Goal: Task Accomplishment & Management: Manage account settings

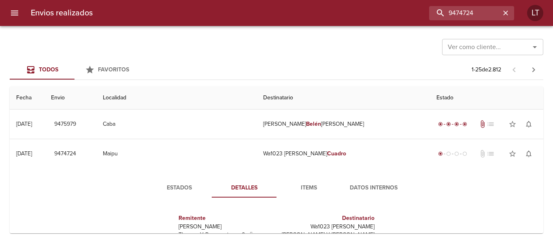
click at [482, 16] on input "9474724" at bounding box center [464, 13] width 71 height 14
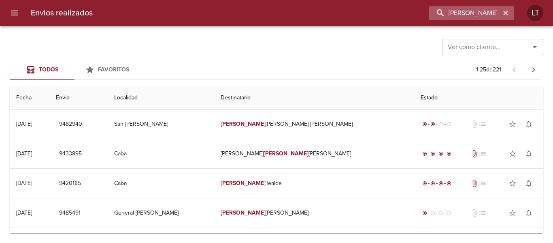
click at [429, 13] on input "Matías Werger" at bounding box center [464, 13] width 71 height 14
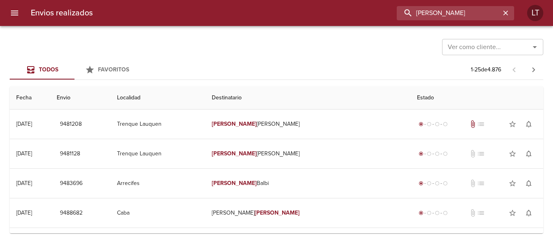
drag, startPoint x: 438, startPoint y: 12, endPoint x: 376, endPoint y: 14, distance: 62.0
click at [376, 14] on div "Matias Werger" at bounding box center [306, 13] width 415 height 14
type input "Werger"
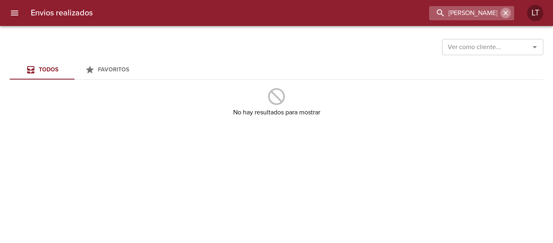
click at [504, 12] on icon "button" at bounding box center [506, 13] width 8 height 8
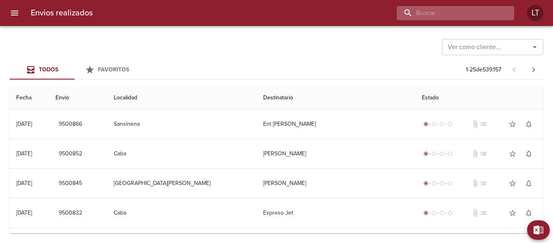
click at [446, 8] on input "buscar" at bounding box center [449, 13] width 104 height 14
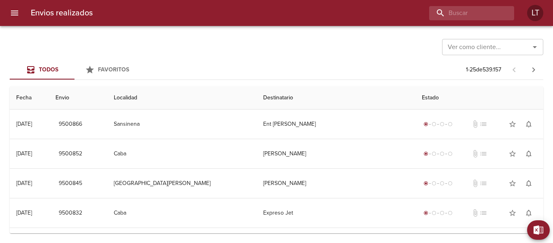
click at [13, 15] on icon "menu" at bounding box center [14, 13] width 7 height 5
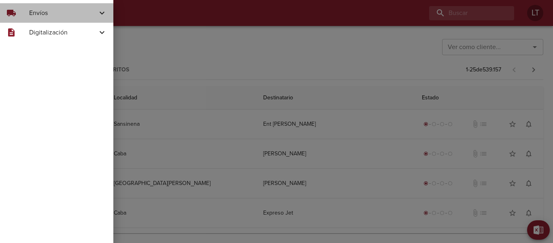
click at [38, 15] on span "Envíos" at bounding box center [63, 13] width 68 height 10
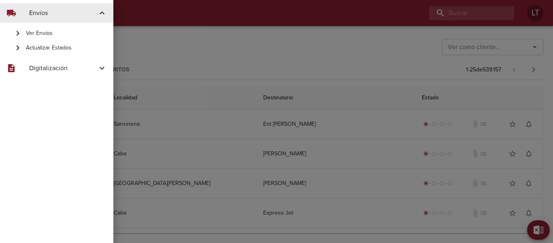
click at [45, 47] on span "Actualizar Estados" at bounding box center [66, 48] width 81 height 8
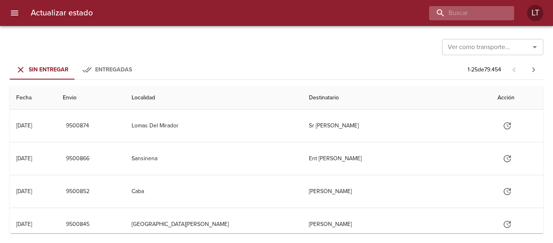
click at [479, 20] on div "Actualizar estado LT" at bounding box center [276, 13] width 553 height 26
click at [479, 19] on input "buscar" at bounding box center [449, 13] width 104 height 14
type input "9455995"
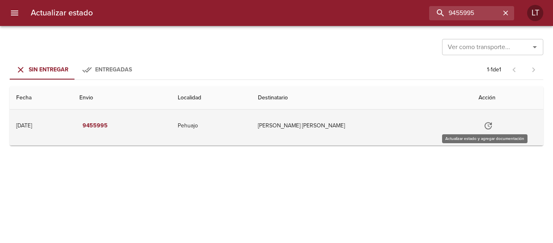
click at [487, 125] on icon "Tabla de envíos del cliente" at bounding box center [489, 126] width 10 height 10
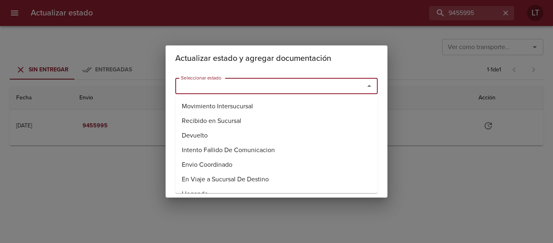
click at [300, 89] on input "Seleccionar estado" at bounding box center [265, 85] width 174 height 11
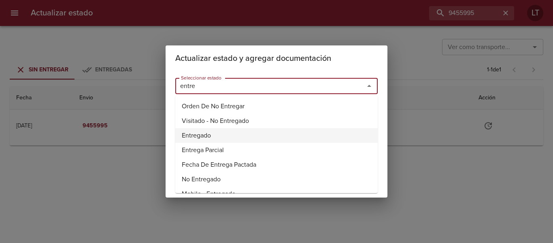
click at [215, 135] on li "Entregado" at bounding box center [276, 135] width 202 height 15
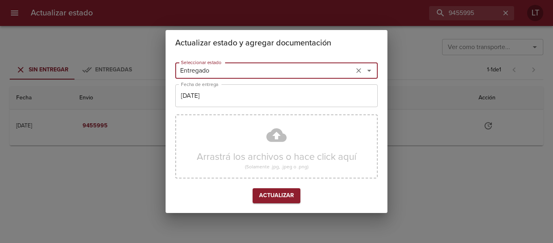
type input "Entregado"
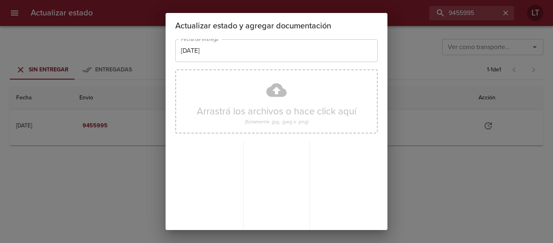
scroll to position [76, 0]
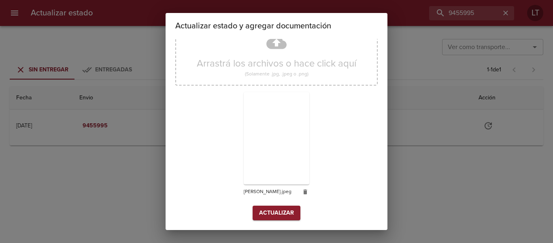
click at [294, 211] on button "Actualizar" at bounding box center [277, 212] width 48 height 15
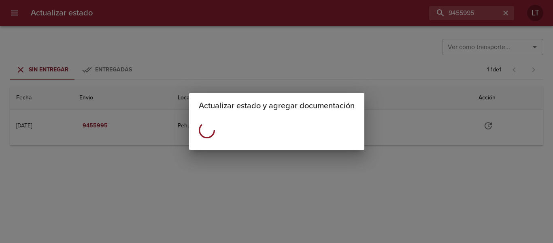
scroll to position [0, 0]
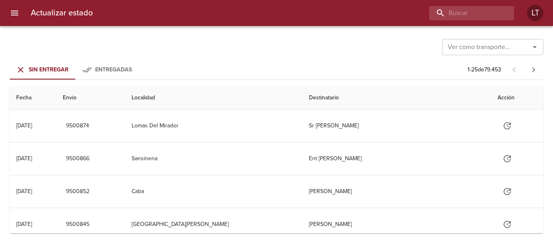
click at [23, 13] on button "menu" at bounding box center [14, 12] width 19 height 19
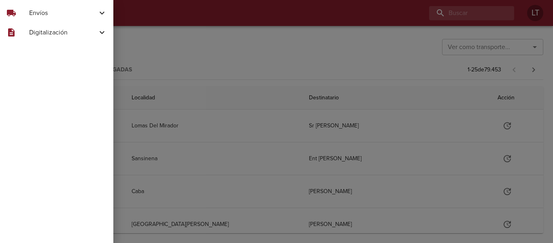
click at [37, 13] on span "Envíos" at bounding box center [63, 13] width 68 height 10
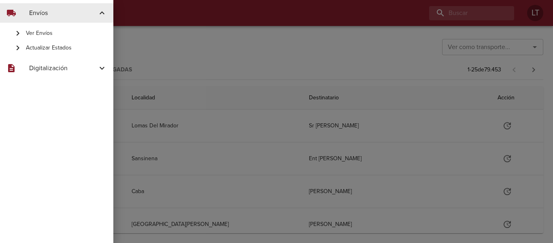
click at [57, 34] on span "Ver Envíos" at bounding box center [66, 33] width 81 height 8
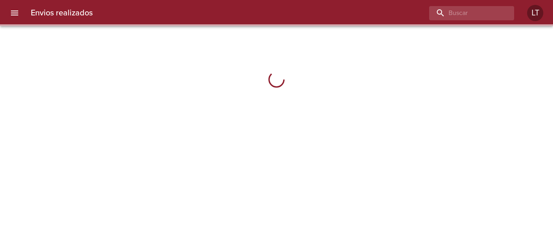
click at [484, 4] on div "Envios realizados LT" at bounding box center [276, 13] width 553 height 26
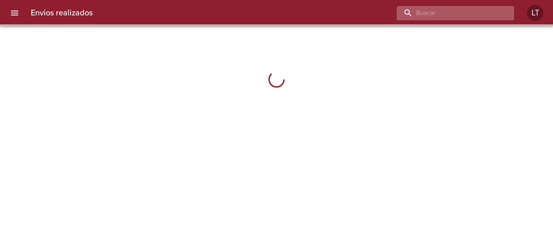
click at [482, 14] on input "buscar" at bounding box center [449, 13] width 104 height 14
paste input "9327055"
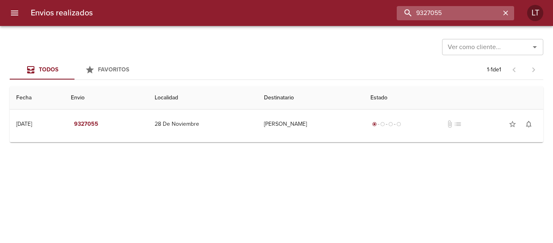
click at [469, 13] on input "9327055" at bounding box center [449, 13] width 104 height 14
paste input "474219"
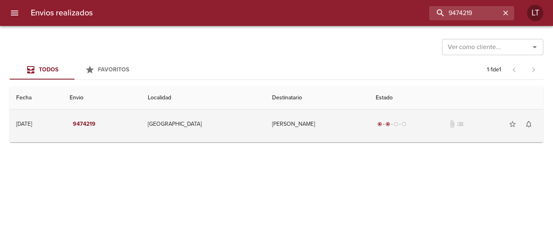
click at [341, 117] on td "Gustavo Roberto Alossi" at bounding box center [318, 123] width 104 height 29
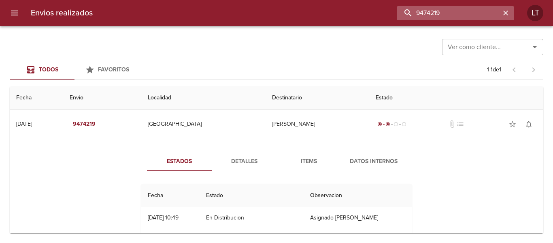
click at [458, 17] on input "9474219" at bounding box center [449, 13] width 104 height 14
paste input "17202"
type input "9417202"
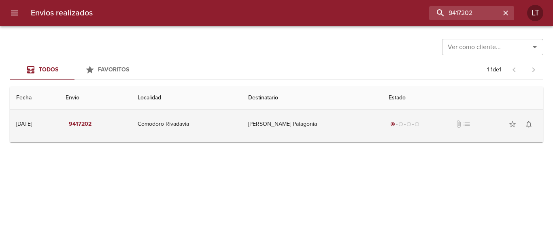
click at [334, 115] on td "Ruleman Patagonia" at bounding box center [312, 123] width 140 height 29
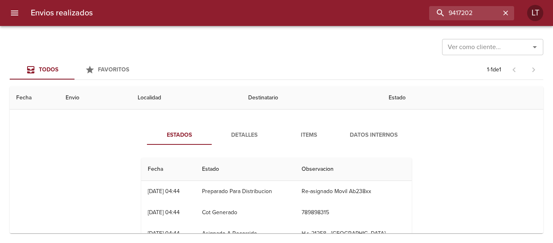
scroll to position [40, 0]
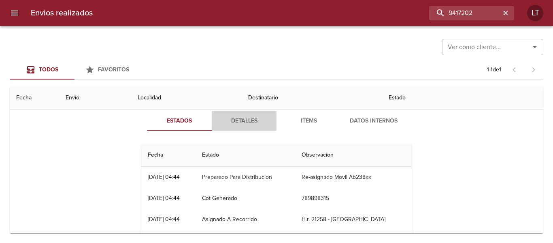
click at [231, 119] on span "Detalles" at bounding box center [244, 121] width 55 height 10
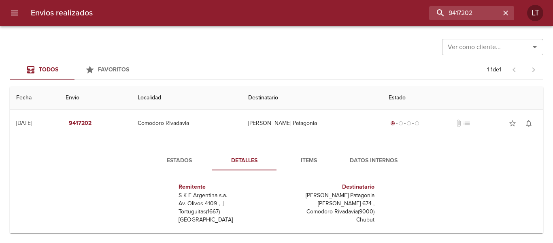
scroll to position [0, 0]
click at [172, 156] on span "Estados" at bounding box center [179, 161] width 55 height 10
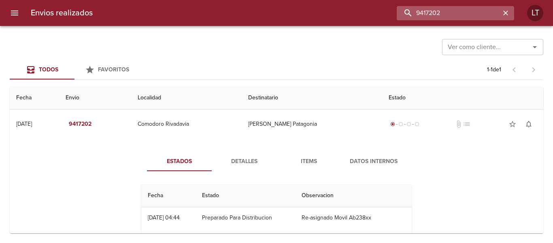
click at [488, 11] on input "9417202" at bounding box center [449, 13] width 104 height 14
paste input "13"
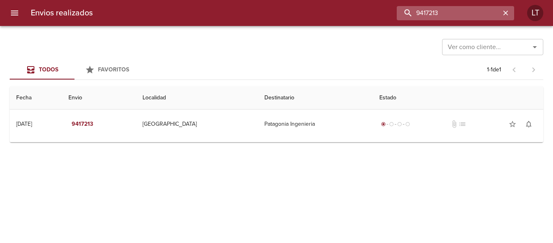
click at [469, 11] on input "9417213" at bounding box center [449, 13] width 104 height 14
paste input "87214"
type input "9487214"
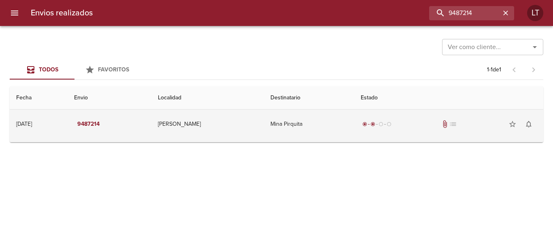
click at [317, 118] on td "Mina Pirquita" at bounding box center [309, 123] width 90 height 29
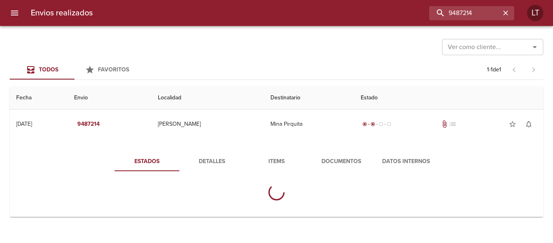
click at [348, 164] on span "Documentos" at bounding box center [341, 161] width 55 height 10
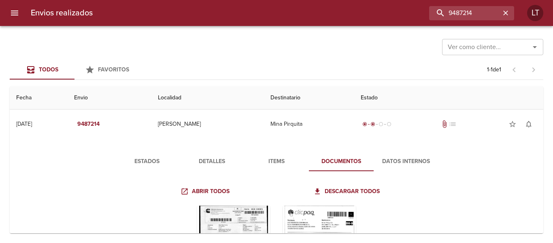
scroll to position [96, 0]
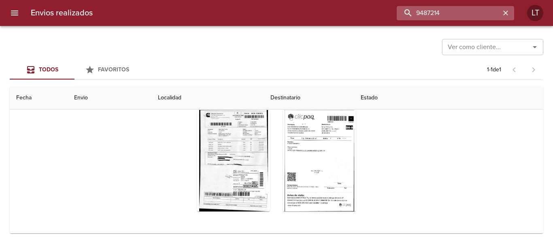
click at [461, 9] on input "9487214" at bounding box center [449, 13] width 104 height 14
paste input "9213"
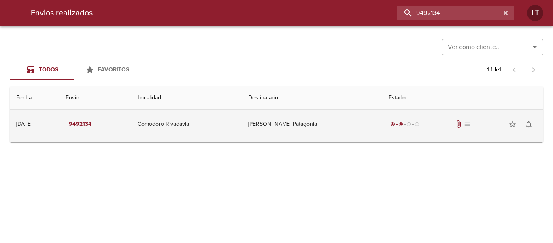
scroll to position [0, 0]
click at [354, 130] on td "Ruleman Patagonia" at bounding box center [312, 123] width 140 height 29
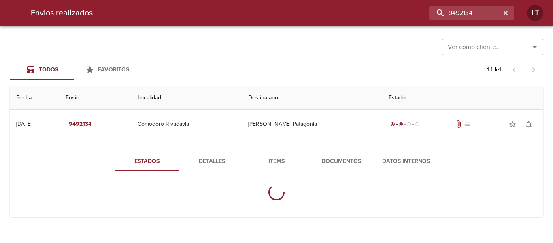
click at [340, 160] on span "Documentos" at bounding box center [341, 161] width 55 height 10
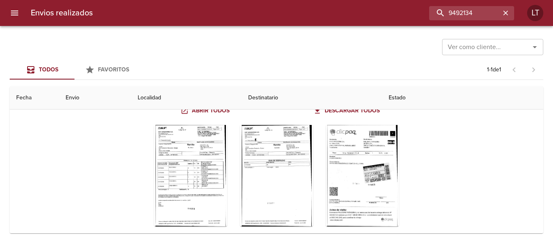
scroll to position [81, 0]
click at [369, 177] on div "Tabla de envíos del cliente" at bounding box center [362, 174] width 73 height 101
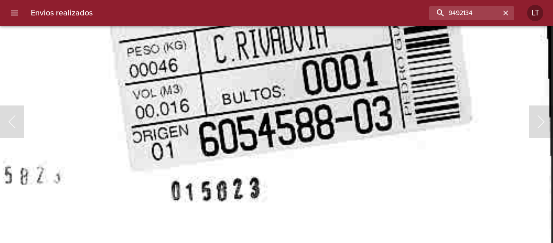
click at [343, 161] on img "Lightbox" at bounding box center [97, 73] width 910 height 1310
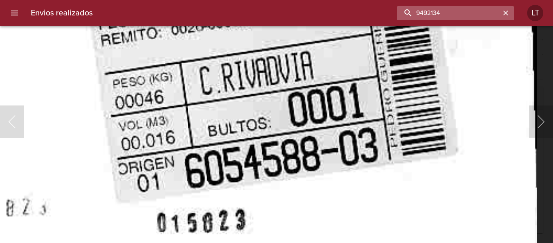
click at [474, 15] on input "9492134" at bounding box center [449, 13] width 104 height 14
paste input "47"
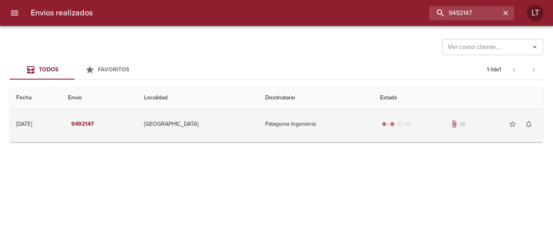
click at [330, 133] on td "Patagonia Ingenieria" at bounding box center [316, 123] width 115 height 29
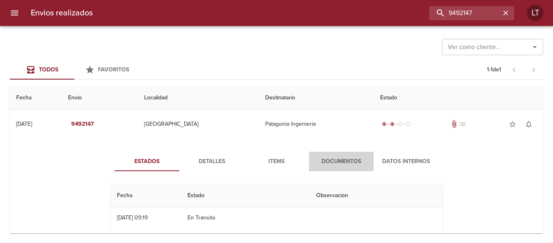
click at [344, 153] on button "Documentos" at bounding box center [341, 160] width 65 height 19
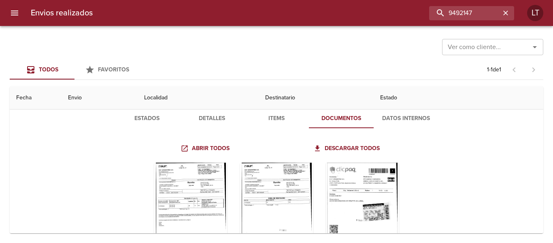
scroll to position [81, 0]
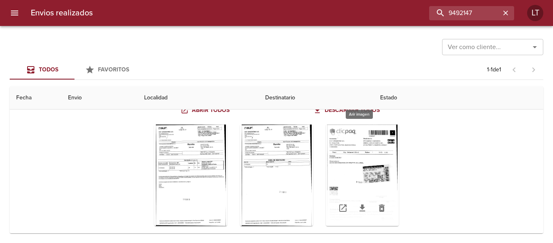
click at [380, 157] on div "Tabla de envíos del cliente" at bounding box center [362, 174] width 73 height 101
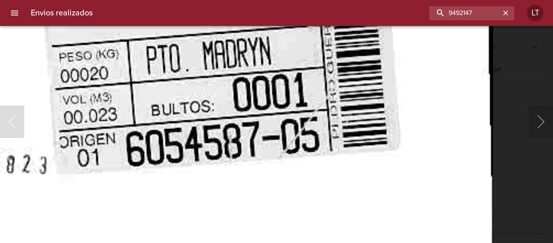
click at [282, 159] on img "Lightbox" at bounding box center [38, 71] width 910 height 1310
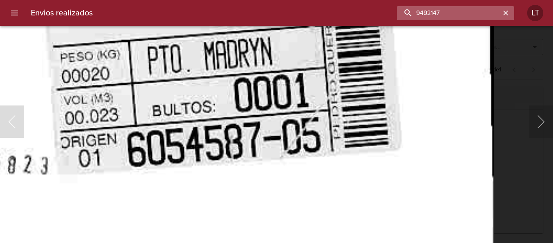
click at [467, 18] on input "9492147" at bounding box center [449, 13] width 104 height 14
paste input "228"
type input "9492228"
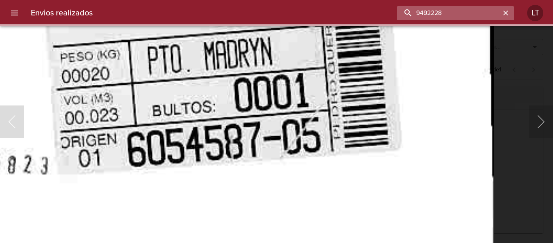
scroll to position [0, 0]
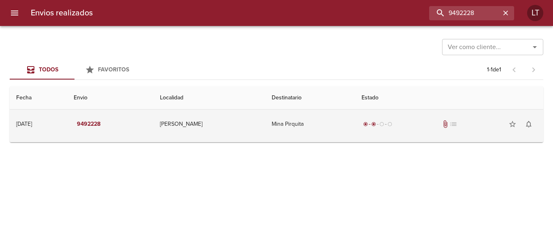
click at [340, 126] on td "Mina Pirquita" at bounding box center [310, 123] width 90 height 29
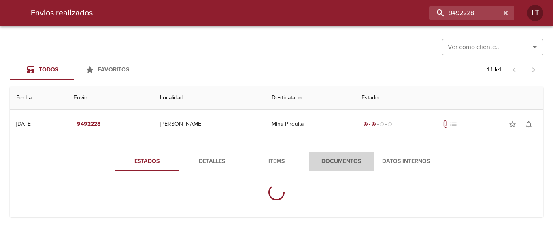
click at [339, 160] on span "Documentos" at bounding box center [341, 161] width 55 height 10
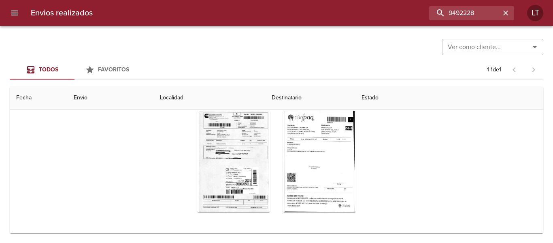
scroll to position [97, 0]
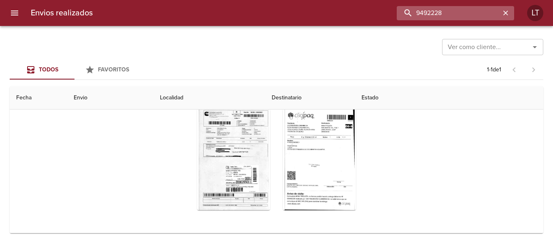
click at [475, 15] on input "9492228" at bounding box center [449, 13] width 104 height 14
click at [475, 14] on input "9492228" at bounding box center [449, 13] width 104 height 14
paste input "39109"
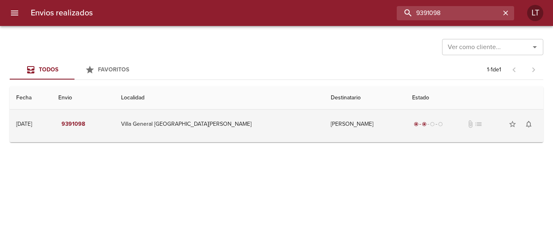
scroll to position [0, 0]
click at [347, 126] on td "Gastón Castillo" at bounding box center [365, 123] width 82 height 29
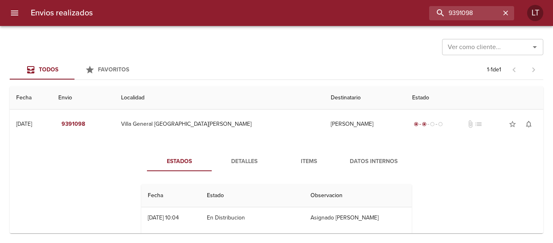
click at [489, 24] on div "Envios realizados 9391098 LT" at bounding box center [276, 13] width 553 height 26
click at [485, 9] on input "9391098" at bounding box center [449, 13] width 104 height 14
paste input "414567"
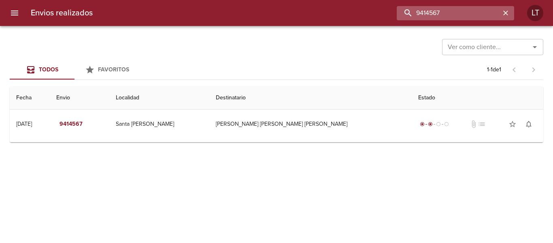
click at [443, 17] on input "9414567" at bounding box center [449, 13] width 104 height 14
paste input "6588"
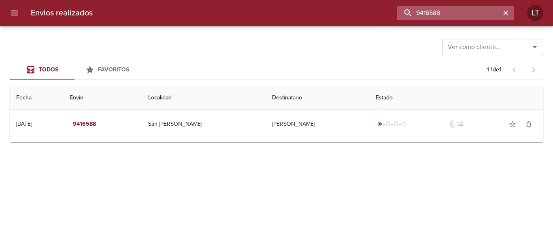
click at [457, 14] on input "9416588" at bounding box center [449, 13] width 104 height 14
paste input "82724"
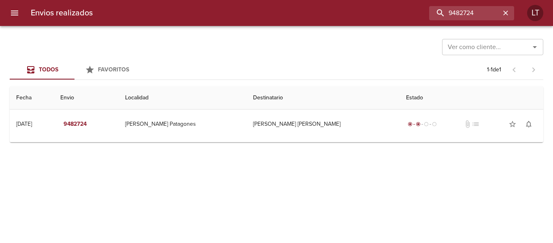
click at [449, 2] on div "Envios realizados 9482724 LT" at bounding box center [276, 13] width 553 height 26
click at [466, 13] on input "9482724" at bounding box center [449, 13] width 104 height 14
paste input "189995"
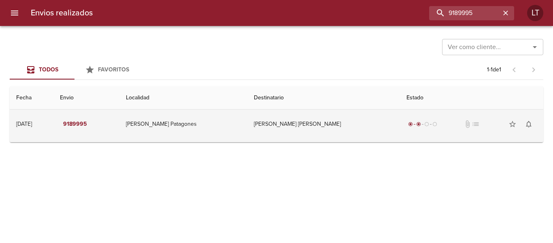
click at [282, 124] on td "Maria Florencia Figueroa Ml" at bounding box center [323, 123] width 153 height 29
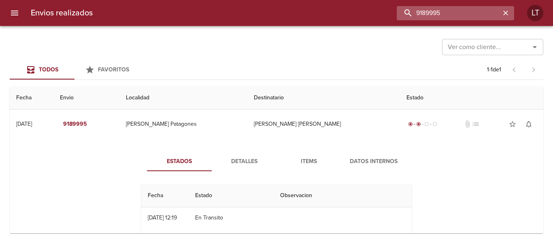
click at [460, 10] on input "9189995" at bounding box center [449, 13] width 104 height 14
paste input "216189"
type input "9216189"
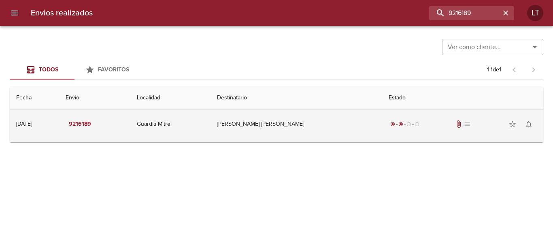
click at [210, 118] on td "Guardia Mitre" at bounding box center [170, 123] width 80 height 29
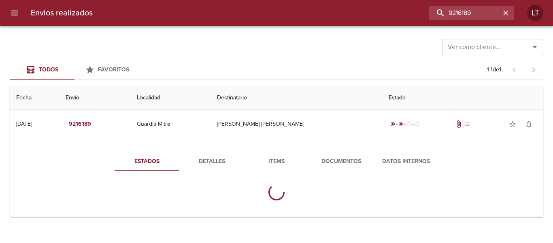
click at [347, 156] on button "Documentos" at bounding box center [341, 160] width 65 height 19
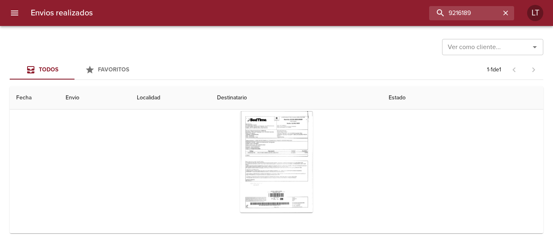
scroll to position [82, 0]
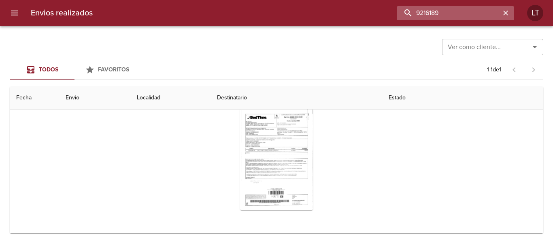
click at [471, 12] on input "9216189" at bounding box center [449, 13] width 104 height 14
paste input "49772"
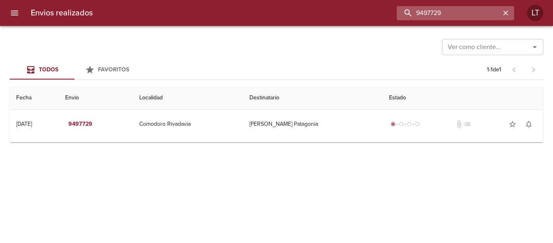
scroll to position [0, 0]
click at [441, 11] on input "9497729" at bounding box center [449, 13] width 104 height 14
paste input "83607"
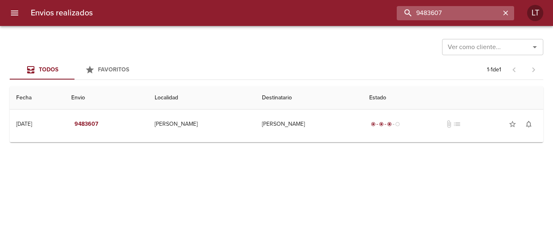
click at [442, 11] on input "9483607" at bounding box center [449, 13] width 104 height 14
paste input "66"
click at [446, 8] on input "9483666" at bounding box center [449, 13] width 104 height 14
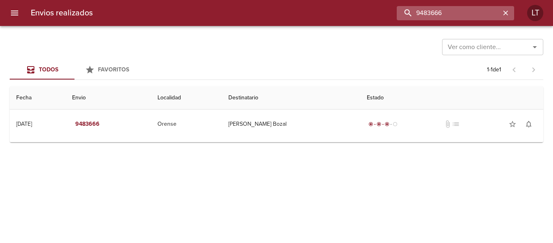
paste input "97973"
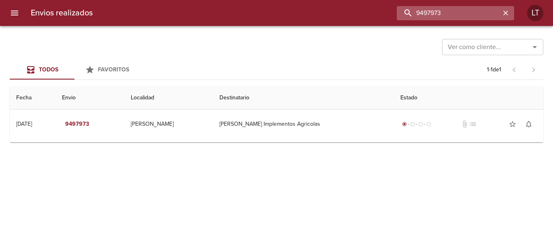
click at [463, 13] on input "9497973" at bounding box center [449, 13] width 104 height 14
paste input "688"
click at [445, 13] on input "9497688" at bounding box center [449, 13] width 104 height 14
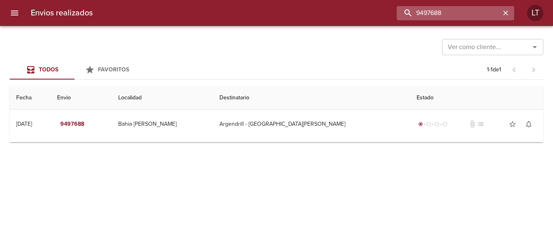
paste input "55091"
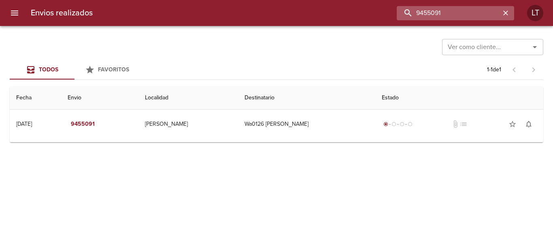
click at [459, 12] on input "9455091" at bounding box center [449, 13] width 104 height 14
paste input "9485953"
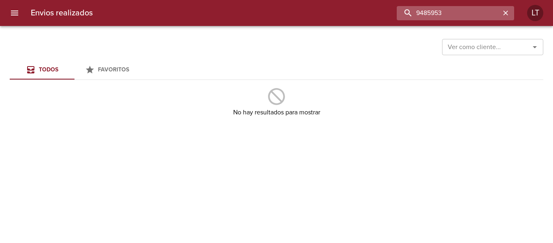
click at [425, 13] on input "9485953" at bounding box center [449, 13] width 104 height 14
click at [427, 10] on input "9485953" at bounding box center [449, 13] width 104 height 14
drag, startPoint x: 423, startPoint y: 12, endPoint x: 392, endPoint y: 14, distance: 31.7
click at [392, 14] on div "9485953" at bounding box center [306, 13] width 415 height 14
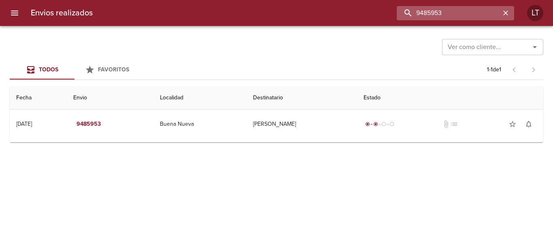
click at [458, 6] on input "9485953" at bounding box center [449, 13] width 104 height 14
paste input "46579"
type input "9446579"
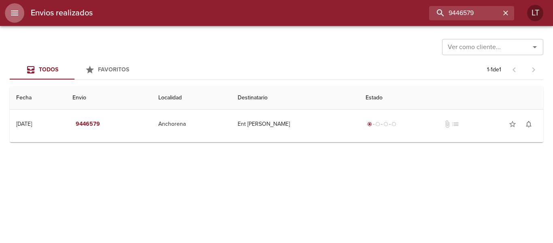
click at [18, 14] on icon "menu" at bounding box center [15, 13] width 10 height 10
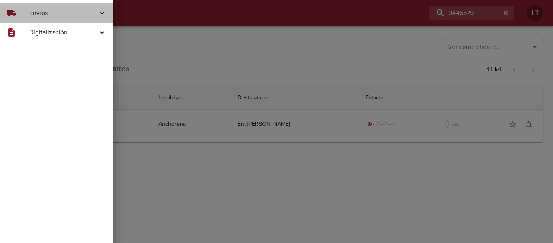
click at [58, 16] on span "Envíos" at bounding box center [63, 13] width 68 height 10
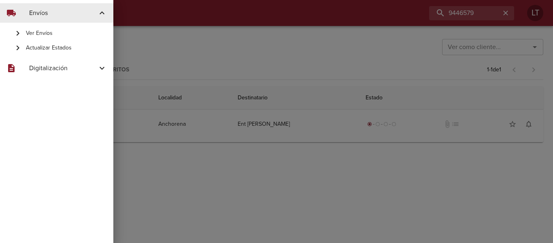
click at [51, 53] on div "Actualizar Estados" at bounding box center [56, 47] width 113 height 15
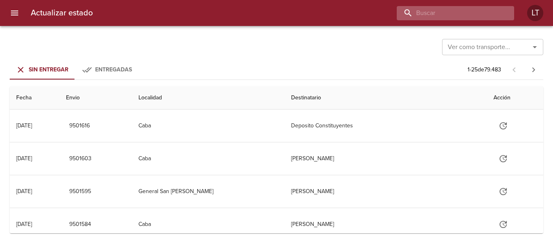
click at [476, 13] on input "buscar" at bounding box center [449, 13] width 104 height 14
paste input "9453411"
type input "9453411"
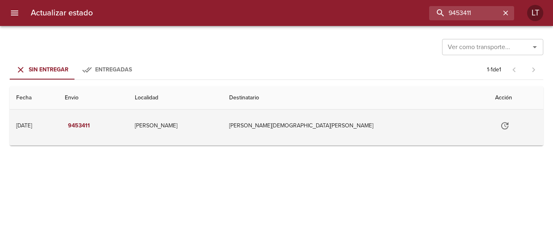
click at [501, 126] on icon "Tabla de envíos del cliente" at bounding box center [504, 125] width 7 height 7
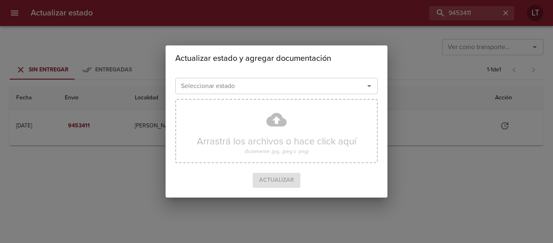
click at [198, 84] on input "Seleccionar estado" at bounding box center [265, 85] width 174 height 11
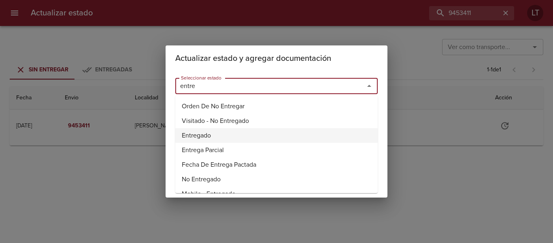
click at [190, 131] on li "Entregado" at bounding box center [276, 135] width 202 height 15
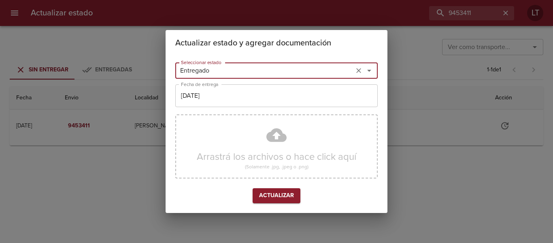
type input "Entregado"
click at [197, 100] on input "[DATE]" at bounding box center [276, 95] width 202 height 23
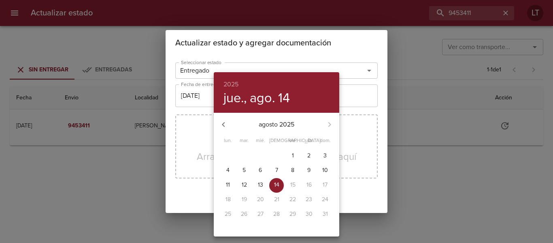
click at [230, 169] on span "4" at bounding box center [228, 170] width 15 height 8
type input "04/08/2025"
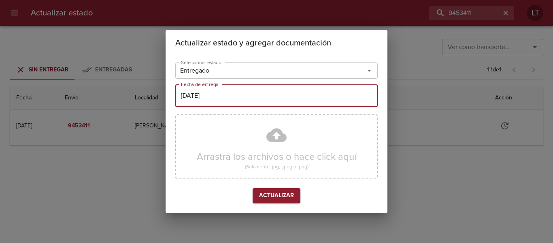
click at [293, 198] on span "Actualizar" at bounding box center [276, 195] width 35 height 10
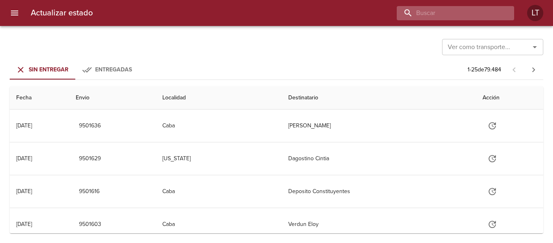
click at [490, 18] on input "buscar" at bounding box center [449, 13] width 104 height 14
paste input "9491963"
type input "9491963"
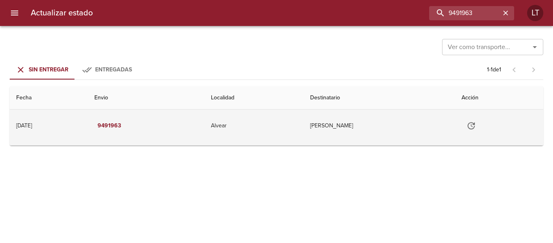
click at [476, 128] on icon "Tabla de envíos del cliente" at bounding box center [472, 126] width 10 height 10
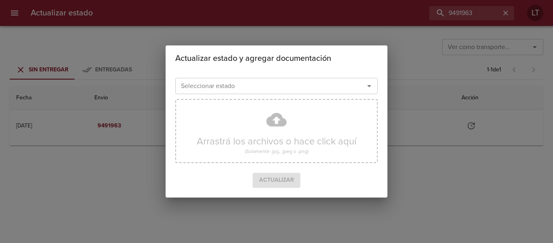
click at [274, 86] on input "Seleccionar estado" at bounding box center [265, 85] width 174 height 11
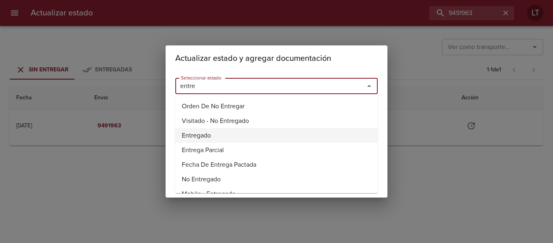
click at [191, 133] on li "Entregado" at bounding box center [276, 135] width 202 height 15
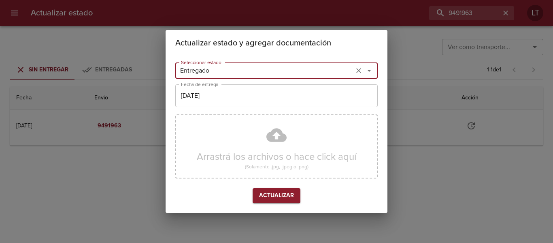
type input "Entregado"
click at [204, 99] on input "[DATE]" at bounding box center [276, 95] width 202 height 23
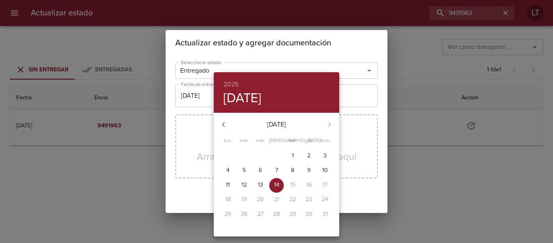
click at [258, 185] on p "13" at bounding box center [260, 185] width 5 height 8
type input "[DATE]"
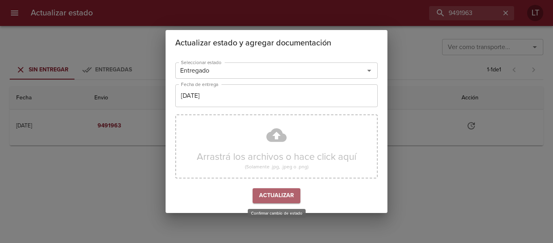
click at [284, 197] on span "Actualizar" at bounding box center [276, 195] width 35 height 10
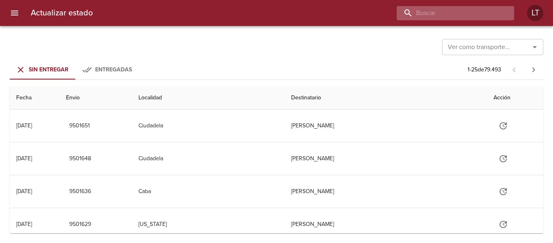
click at [467, 16] on input "buscar" at bounding box center [449, 13] width 104 height 14
paste input "9491963"
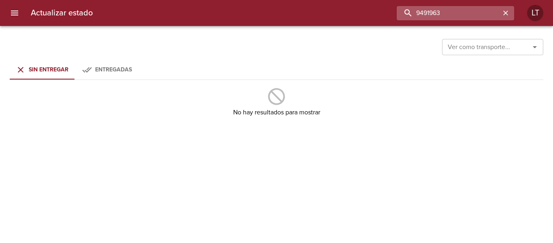
click at [473, 11] on input "9491963" at bounding box center [449, 13] width 104 height 14
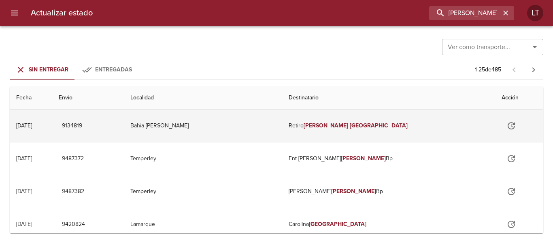
click at [275, 115] on td "Bahia Blanca" at bounding box center [203, 125] width 158 height 32
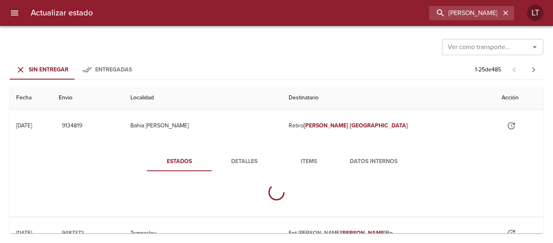
click at [236, 159] on span "Detalles" at bounding box center [244, 161] width 55 height 10
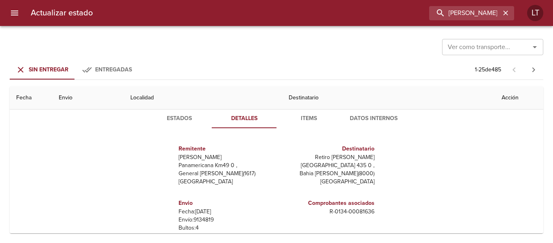
scroll to position [81, 0]
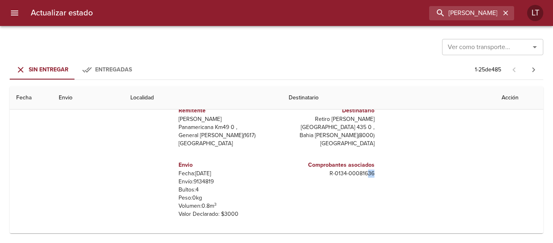
drag, startPoint x: 364, startPoint y: 175, endPoint x: 378, endPoint y: 174, distance: 14.6
click at [378, 174] on div "Remitente Wamaro Tortuguitas Panamericana Km49 0 , General Pacheco ( 1617 ) Bue…" at bounding box center [276, 176] width 277 height 161
click at [368, 173] on p "R - 0134 - 00081636" at bounding box center [327, 173] width 95 height 8
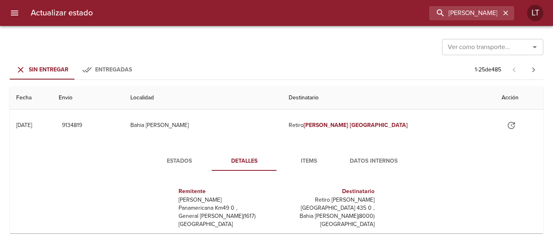
scroll to position [0, 0]
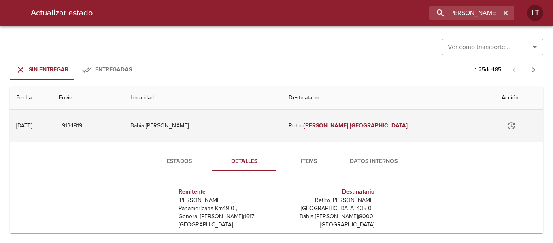
click at [279, 131] on td "Bahia Blanca" at bounding box center [203, 125] width 158 height 32
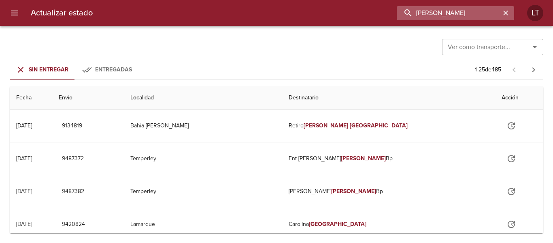
click at [468, 16] on input "dora lagos" at bounding box center [449, 13] width 104 height 14
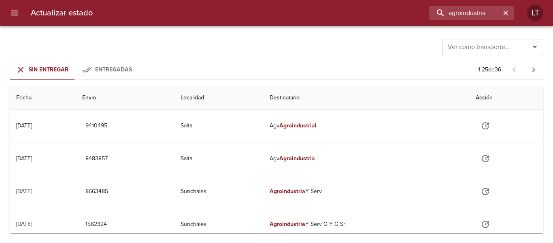
click at [107, 69] on span "Entregadas" at bounding box center [113, 69] width 37 height 7
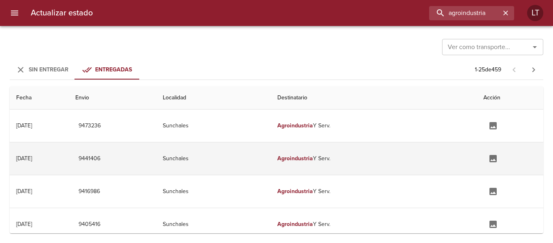
click at [151, 156] on td "9441406" at bounding box center [112, 158] width 87 height 32
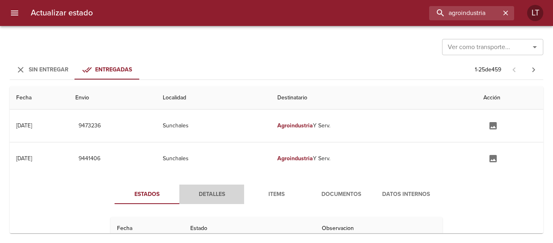
drag, startPoint x: 199, startPoint y: 191, endPoint x: 180, endPoint y: 192, distance: 19.1
click at [200, 192] on span "Detalles" at bounding box center [211, 194] width 55 height 10
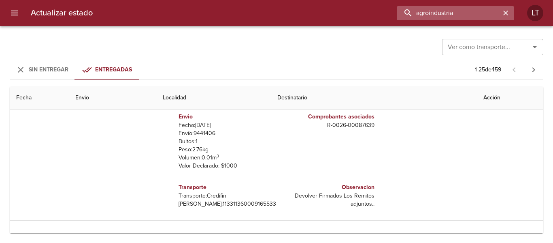
click at [460, 13] on input "agroindustria" at bounding box center [449, 13] width 104 height 14
paste input "127080"
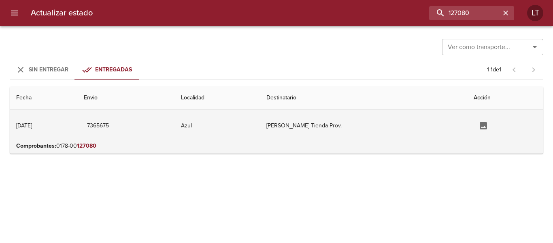
click at [241, 126] on td "Azul" at bounding box center [218, 125] width 86 height 32
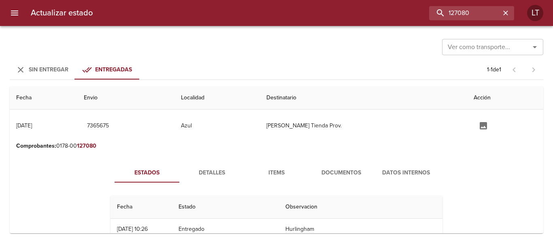
click at [476, 20] on div "Actualizar estado 127080 LT" at bounding box center [276, 13] width 553 height 26
click at [475, 17] on input "127080" at bounding box center [449, 13] width 104 height 14
paste input "35429"
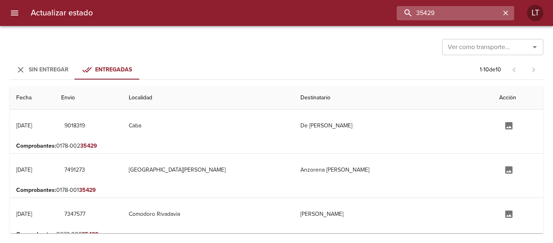
click at [463, 10] on input "35429" at bounding box center [449, 13] width 104 height 14
type input "agroindustria"
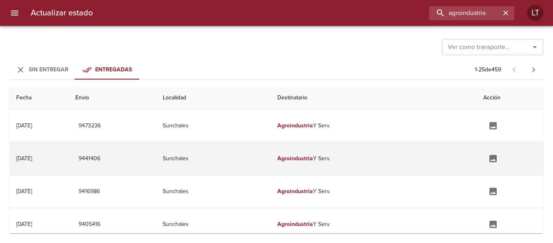
click at [271, 162] on td "Sunchales" at bounding box center [213, 158] width 115 height 32
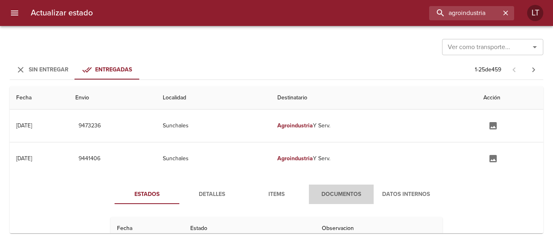
click at [341, 191] on span "Documentos" at bounding box center [341, 194] width 55 height 10
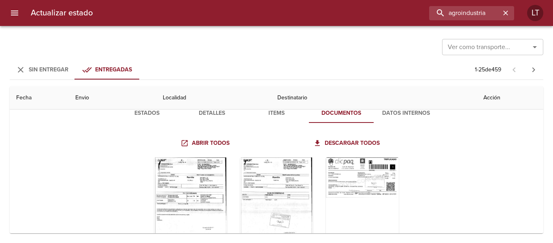
scroll to position [121, 0]
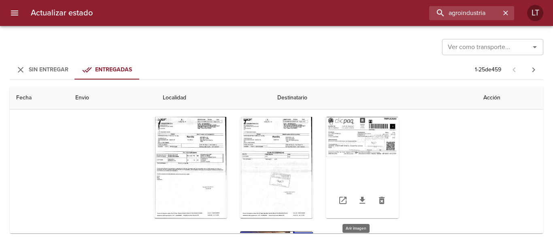
click at [366, 138] on div "Tabla de envíos del cliente" at bounding box center [362, 167] width 73 height 101
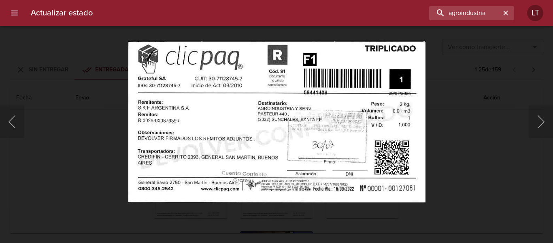
click at [516, 191] on div "Lightbox" at bounding box center [276, 121] width 553 height 243
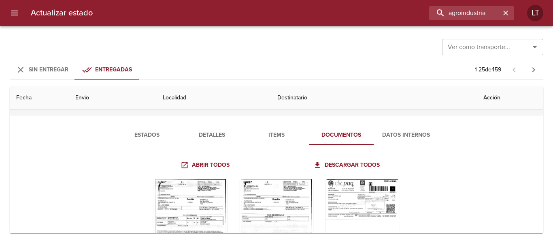
scroll to position [0, 0]
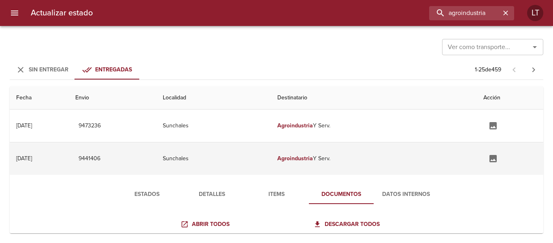
click at [378, 153] on td "Agroindustria Y Serv." at bounding box center [374, 158] width 206 height 32
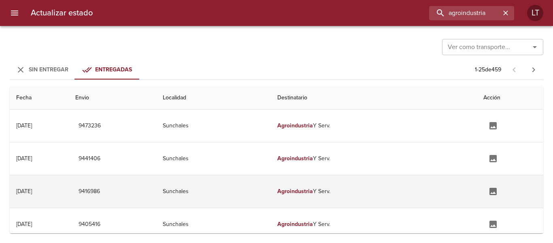
click at [156, 185] on td "9416986" at bounding box center [112, 191] width 87 height 32
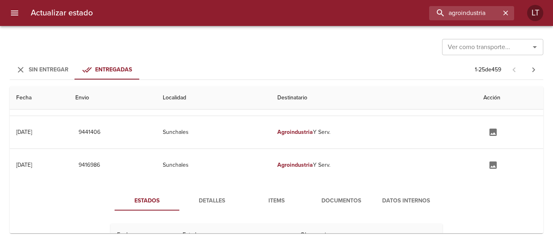
scroll to position [40, 0]
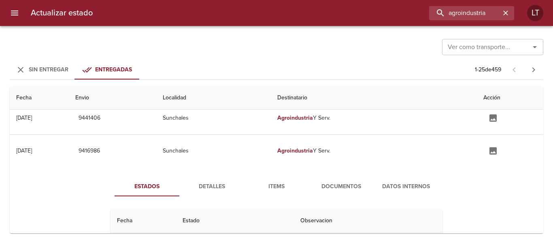
click at [326, 187] on span "Documentos" at bounding box center [341, 186] width 55 height 10
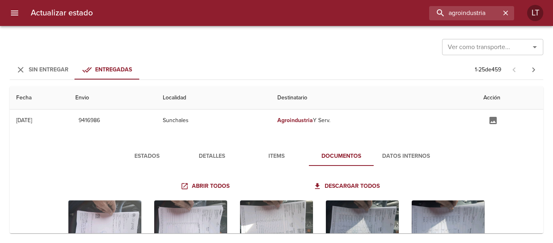
scroll to position [0, 0]
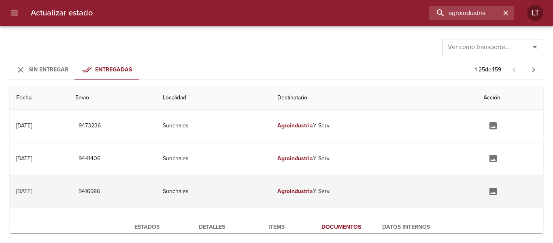
click at [387, 190] on td "Agroindustria Y Serv." at bounding box center [374, 191] width 206 height 32
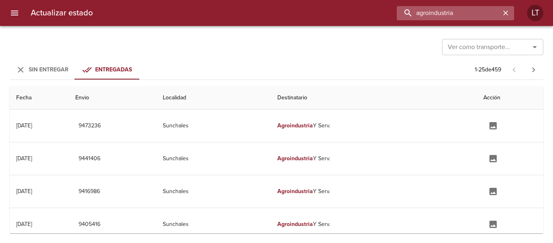
click at [460, 14] on input "agroindustria" at bounding box center [449, 13] width 104 height 14
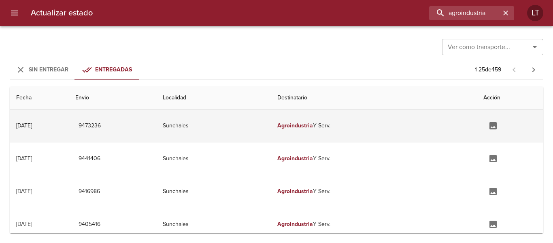
click at [156, 120] on td "9473236" at bounding box center [112, 125] width 87 height 32
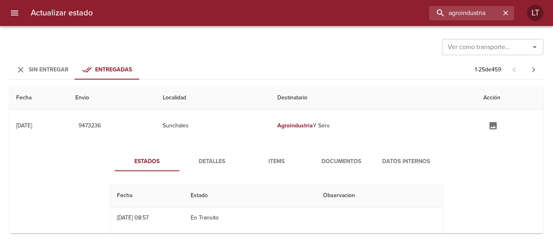
click at [197, 164] on span "Detalles" at bounding box center [211, 161] width 55 height 10
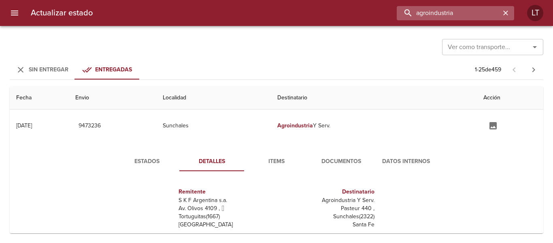
click at [467, 17] on input "agroindustria" at bounding box center [449, 13] width 104 height 14
type input "gyg motors"
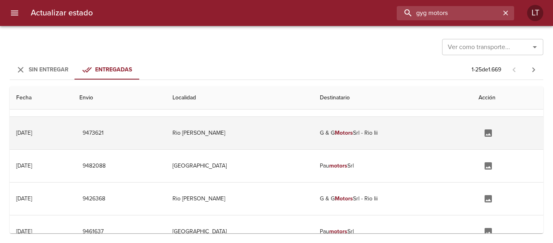
scroll to position [121, 0]
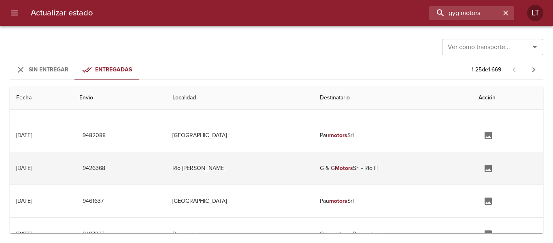
click at [264, 172] on td "Rio Tercero" at bounding box center [239, 168] width 147 height 32
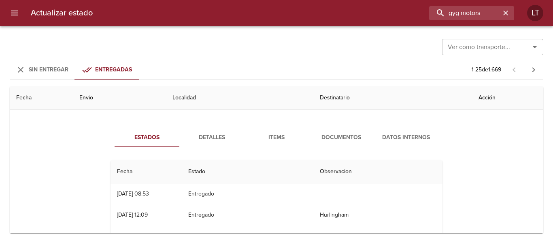
scroll to position [202, 0]
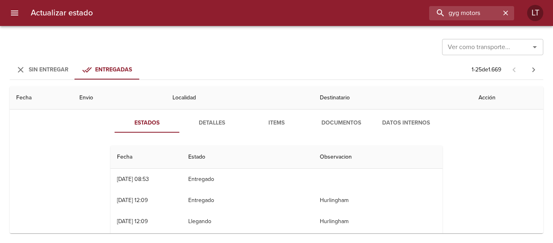
click at [207, 119] on span "Detalles" at bounding box center [211, 123] width 55 height 10
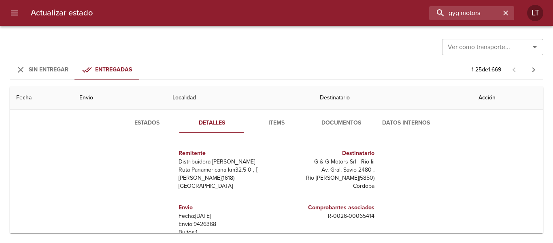
click at [334, 119] on span "Documentos" at bounding box center [341, 123] width 55 height 10
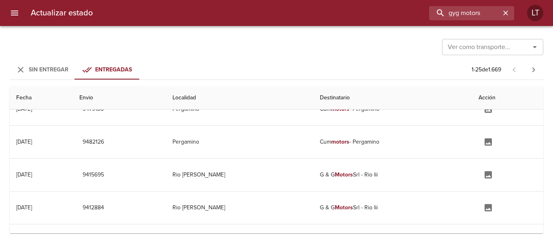
scroll to position [283, 0]
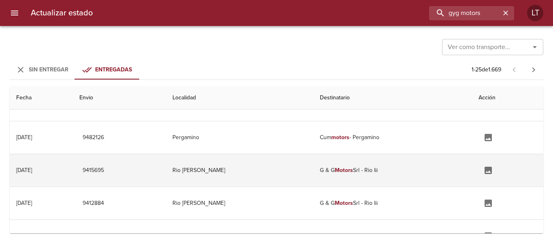
click at [271, 164] on td "Rio [PERSON_NAME]" at bounding box center [239, 170] width 147 height 32
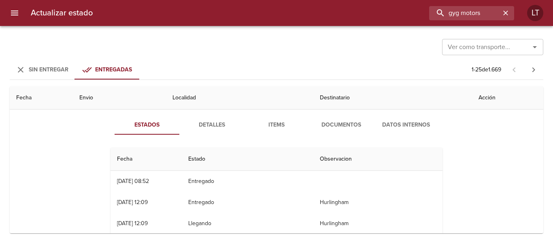
click at [210, 126] on span "Detalles" at bounding box center [211, 125] width 55 height 10
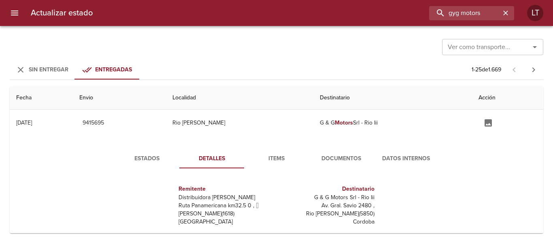
scroll to position [243, 0]
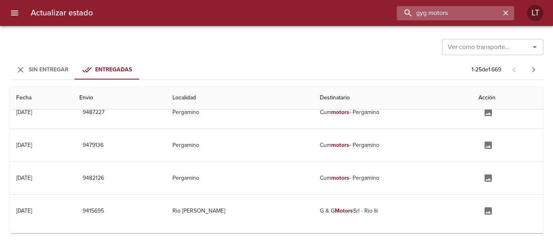
click at [471, 16] on input "gyg motors" at bounding box center [449, 13] width 104 height 14
type input "9436678"
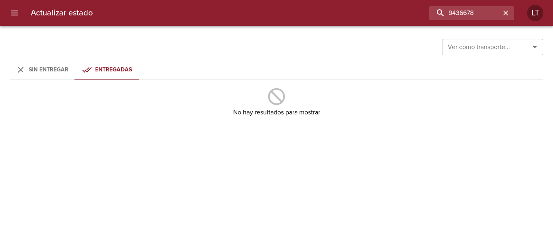
click at [49, 58] on div "Ver como transporte... Ver como transporte... Sin Entregar Entregadas No hay re…" at bounding box center [276, 134] width 553 height 217
click at [47, 62] on button "Sin Entregar" at bounding box center [42, 69] width 65 height 19
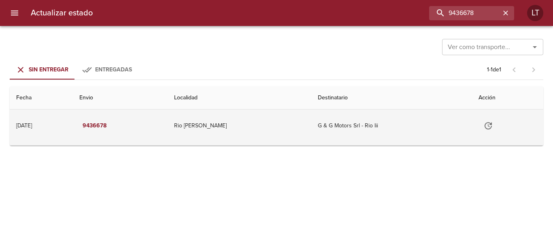
click at [311, 131] on td "G & G Motors Srl - Rio Iii" at bounding box center [391, 125] width 161 height 32
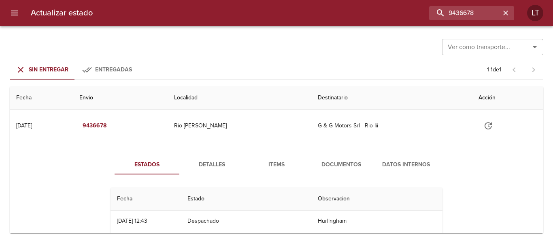
scroll to position [40, 0]
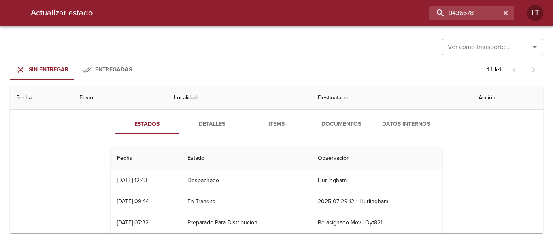
click at [334, 113] on div "Estados Detalles Items Documentos Datos Internos Fecha Estado Observacion 29/07…" at bounding box center [276, 207] width 521 height 207
click at [335, 117] on button "Documentos" at bounding box center [341, 123] width 65 height 19
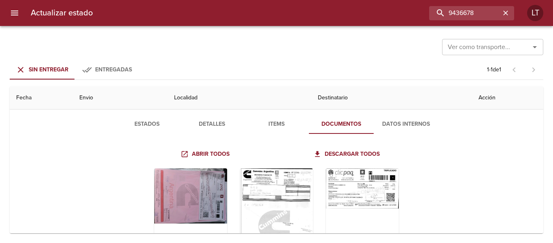
scroll to position [81, 0]
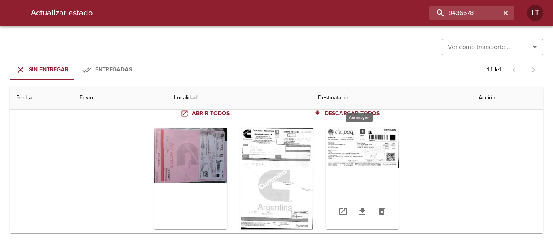
click at [359, 151] on div "Tabla de envíos del cliente" at bounding box center [362, 178] width 73 height 101
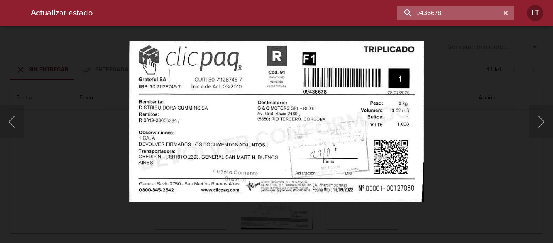
click at [461, 15] on input "9436678" at bounding box center [449, 13] width 104 height 14
click at [471, 107] on div "Lightbox" at bounding box center [276, 121] width 553 height 243
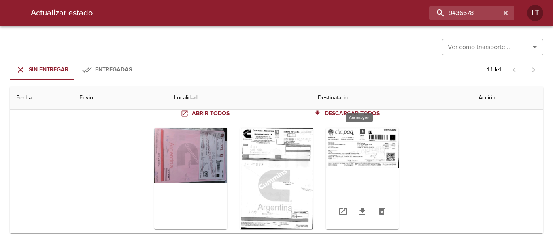
click at [371, 156] on div "Tabla de envíos del cliente" at bounding box center [362, 178] width 73 height 101
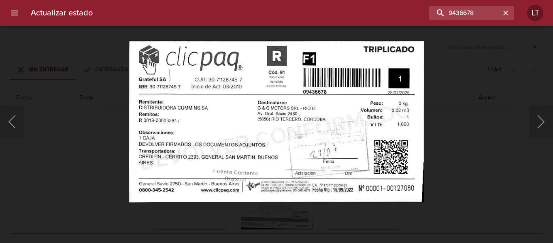
click at [476, 158] on div "Lightbox" at bounding box center [276, 121] width 553 height 243
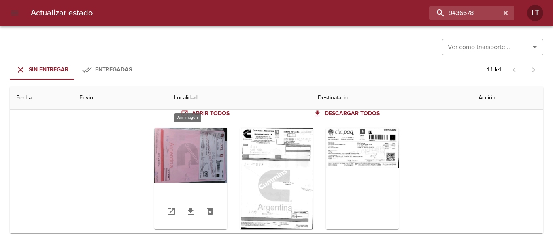
click at [194, 149] on div "Tabla de envíos del cliente" at bounding box center [190, 178] width 73 height 101
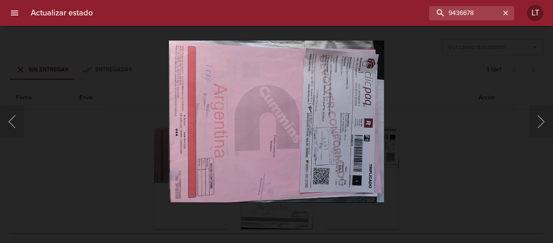
click at [432, 167] on div "Lightbox" at bounding box center [276, 121] width 553 height 243
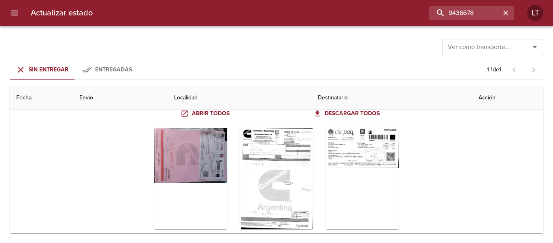
click at [22, 17] on button "menu" at bounding box center [14, 12] width 19 height 19
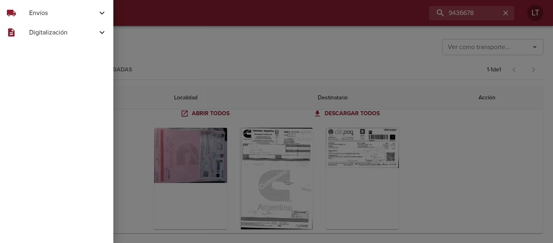
click at [34, 15] on span "Envíos" at bounding box center [63, 13] width 68 height 10
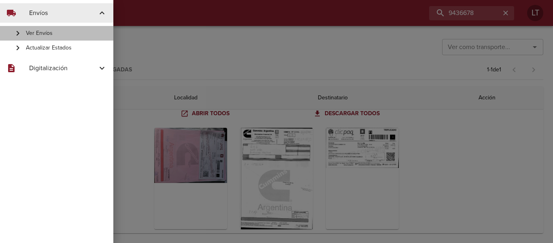
click at [47, 40] on div "Ver Envíos" at bounding box center [56, 33] width 113 height 15
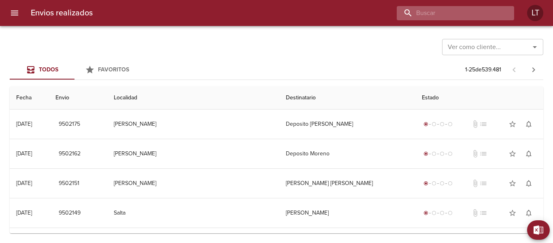
click at [471, 13] on input "buscar" at bounding box center [449, 13] width 104 height 14
paste input "[PERSON_NAME] [PERSON_NAME]"
type input "[PERSON_NAME] [PERSON_NAME]"
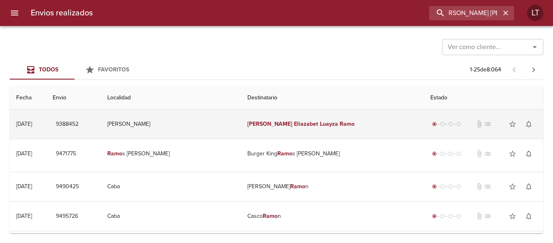
scroll to position [0, 0]
click at [341, 130] on td "[PERSON_NAME] [PERSON_NAME]" at bounding box center [332, 123] width 183 height 29
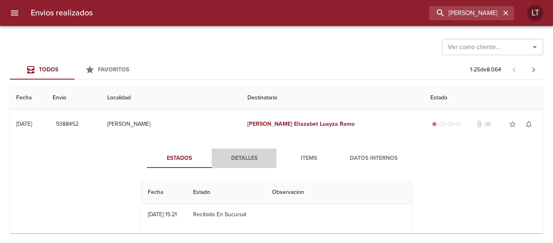
click at [228, 156] on span "Detalles" at bounding box center [244, 158] width 55 height 10
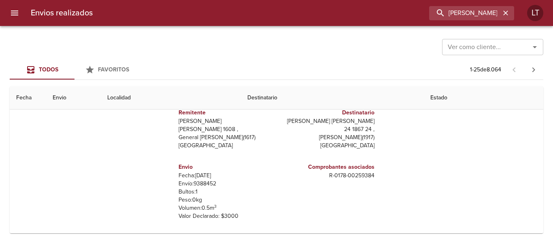
scroll to position [40, 0]
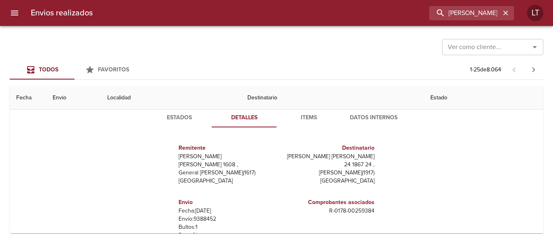
click at [173, 123] on button "Estados" at bounding box center [179, 117] width 65 height 19
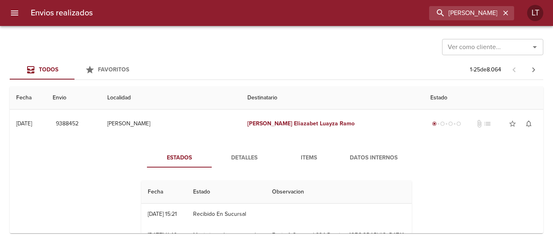
scroll to position [0, 0]
click at [233, 153] on span "Detalles" at bounding box center [244, 158] width 55 height 10
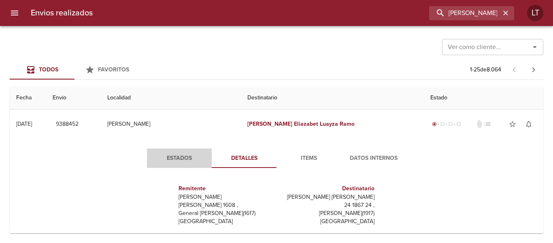
click at [169, 155] on span "Estados" at bounding box center [179, 158] width 55 height 10
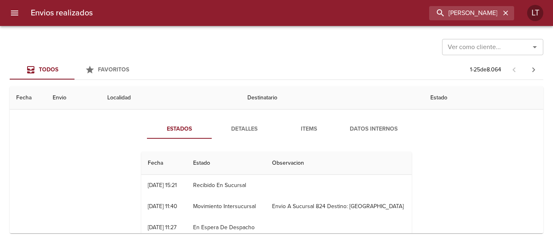
scroll to position [40, 0]
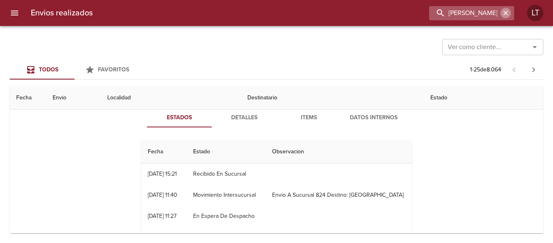
click at [507, 15] on icon "button" at bounding box center [506, 13] width 8 height 8
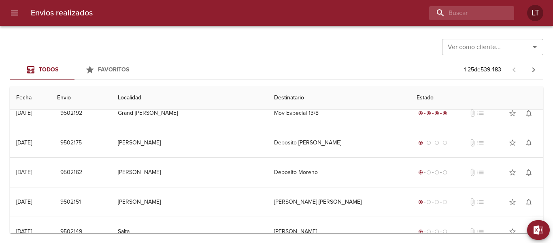
scroll to position [0, 0]
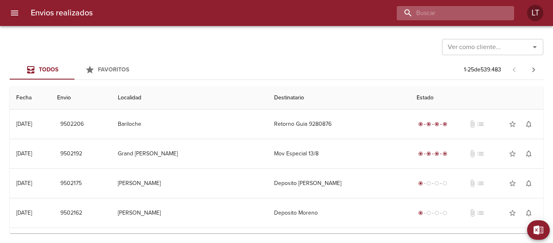
click at [471, 14] on input "buscar" at bounding box center [449, 13] width 104 height 14
paste input "[PERSON_NAME]"
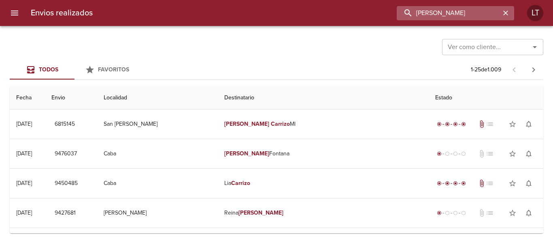
click at [446, 15] on input "[PERSON_NAME]" at bounding box center [449, 13] width 104 height 14
paste input "[PERSON_NAME] [PERSON_NAME]"
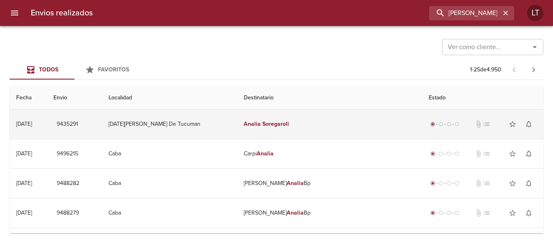
click at [231, 118] on td "[DATE][PERSON_NAME] De Tucuman" at bounding box center [169, 123] width 135 height 29
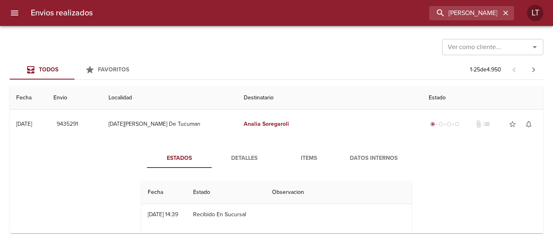
click at [236, 163] on span "Detalles" at bounding box center [244, 158] width 55 height 10
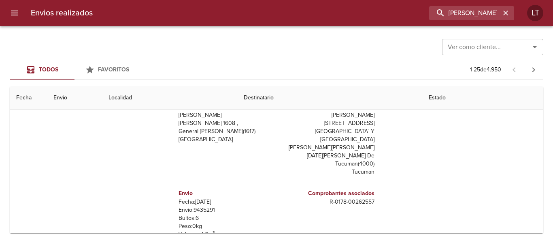
scroll to position [40, 0]
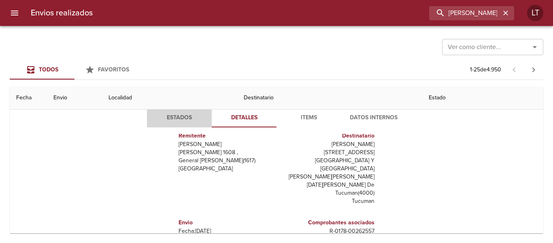
click at [180, 121] on span "Estados" at bounding box center [179, 118] width 55 height 10
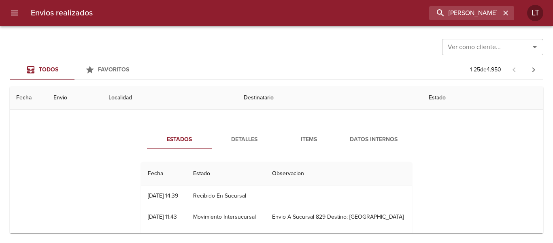
scroll to position [0, 0]
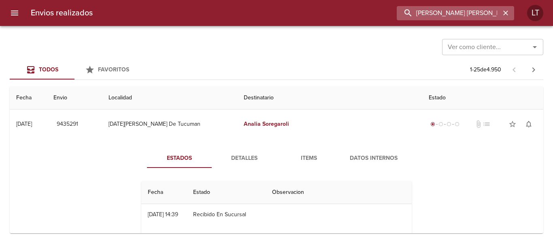
click at [468, 16] on input "[PERSON_NAME] [PERSON_NAME]" at bounding box center [449, 13] width 104 height 14
click at [469, 16] on input "9435291" at bounding box center [449, 13] width 104 height 14
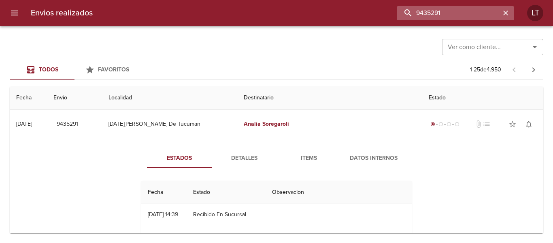
click at [456, 12] on input "9435291" at bounding box center [449, 13] width 104 height 14
click at [321, 36] on div "Ver como cliente... Ver como cliente..." at bounding box center [277, 46] width 534 height 21
click at [468, 9] on input "9435291" at bounding box center [449, 13] width 104 height 14
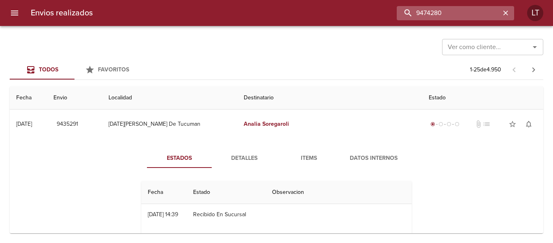
type input "9474280"
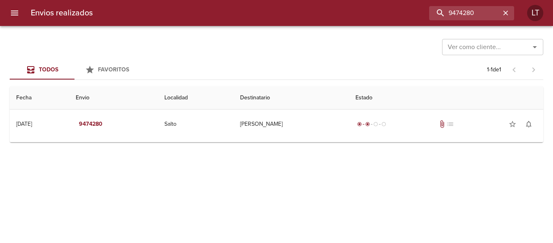
click at [447, 20] on div "Envios realizados 9474280 LT" at bounding box center [276, 13] width 553 height 26
drag, startPoint x: 447, startPoint y: 20, endPoint x: 448, endPoint y: 15, distance: 5.0
click at [447, 20] on div "Envios realizados 9474280 LT" at bounding box center [276, 13] width 553 height 26
click at [448, 15] on input "9474280" at bounding box center [449, 13] width 104 height 14
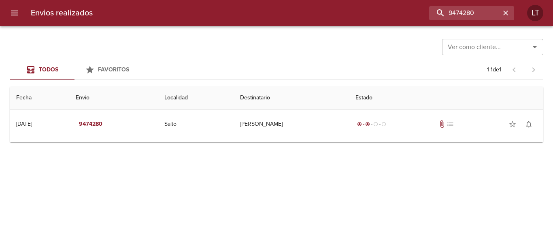
click at [19, 17] on icon "menu" at bounding box center [15, 13] width 10 height 10
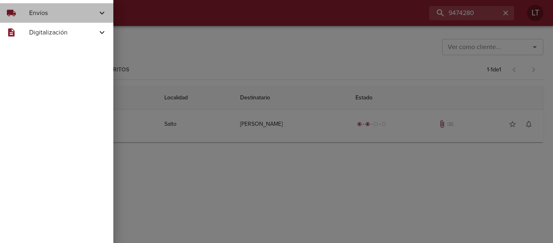
click at [42, 13] on span "Envíos" at bounding box center [63, 13] width 68 height 10
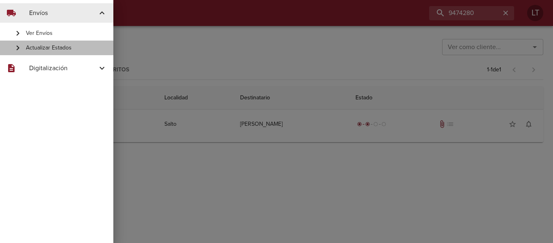
click at [52, 45] on span "Actualizar Estados" at bounding box center [66, 48] width 81 height 8
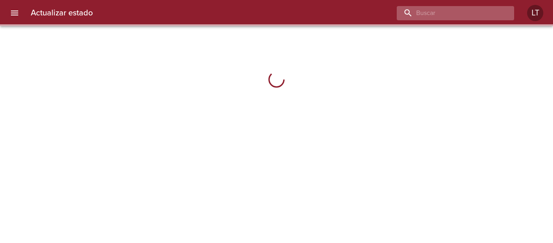
click at [469, 13] on input "buscar" at bounding box center [449, 13] width 104 height 14
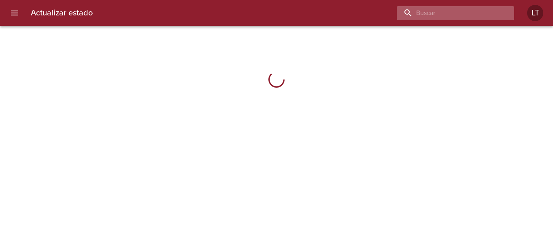
paste input "9474280"
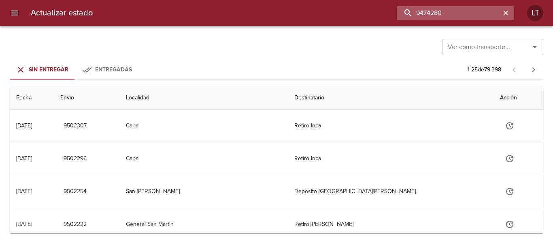
type input "9474280"
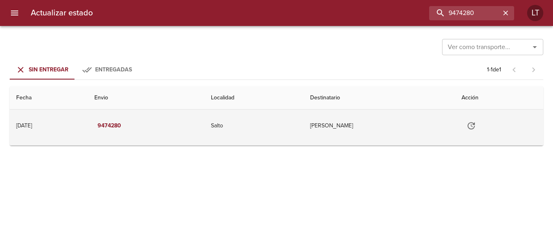
click at [475, 125] on icon "Tabla de envíos del cliente" at bounding box center [471, 125] width 7 height 7
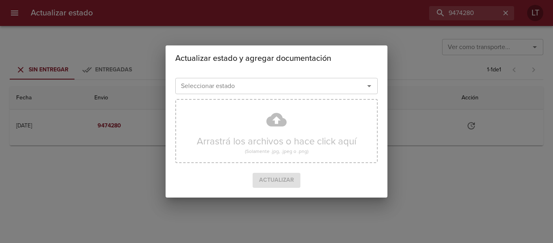
click at [285, 76] on div "Seleccionar estado Seleccionar estado" at bounding box center [276, 85] width 202 height 21
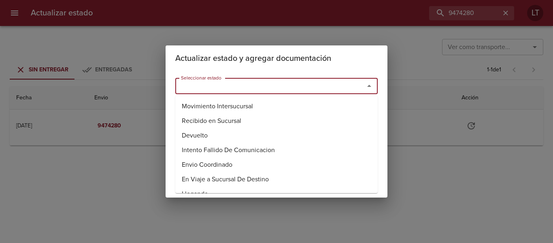
click at [285, 83] on input "Seleccionar estado" at bounding box center [265, 85] width 174 height 11
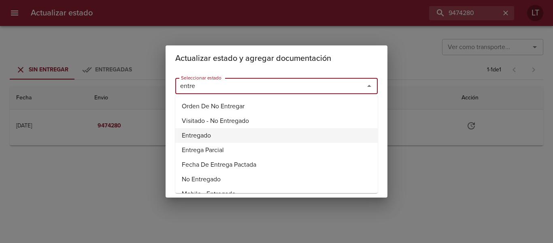
click at [220, 132] on li "Entregado" at bounding box center [276, 135] width 202 height 15
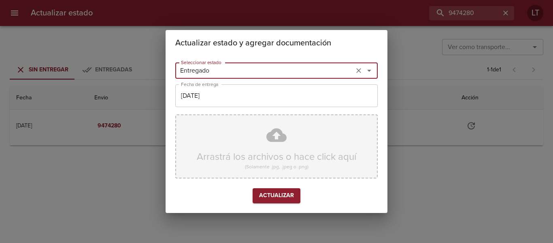
type input "Entregado"
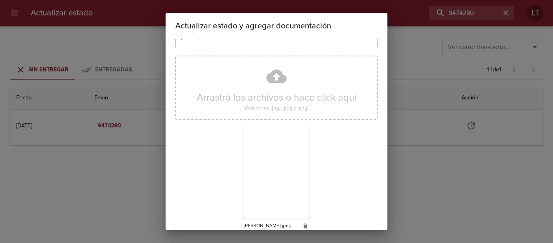
scroll to position [76, 0]
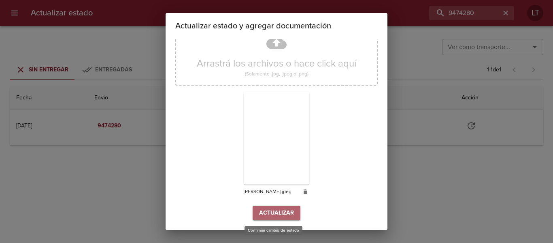
click at [288, 211] on span "Actualizar" at bounding box center [276, 213] width 35 height 10
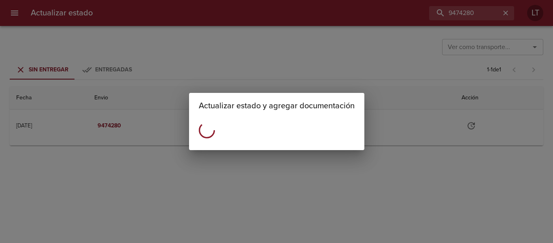
scroll to position [0, 0]
